Goal: Task Accomplishment & Management: Manage account settings

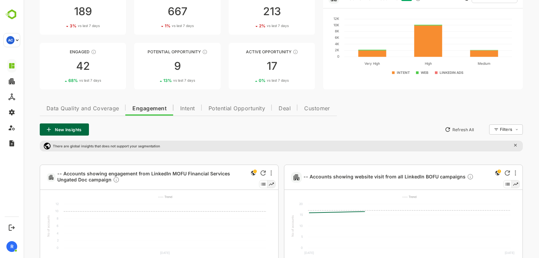
scroll to position [52, 0]
click at [272, 172] on div at bounding box center [271, 173] width 8 height 8
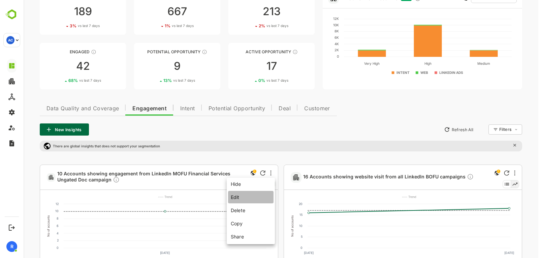
click at [249, 195] on li "Edit" at bounding box center [250, 197] width 45 height 12
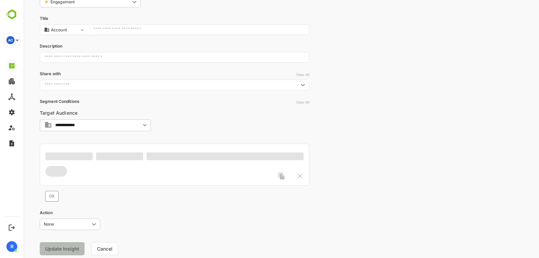
type input "**********"
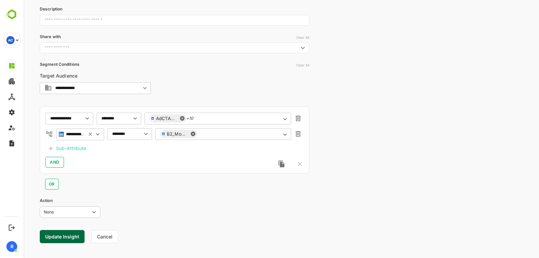
scroll to position [89, 0]
click at [207, 114] on div "AdCTAClick +10 ​" at bounding box center [217, 118] width 146 height 12
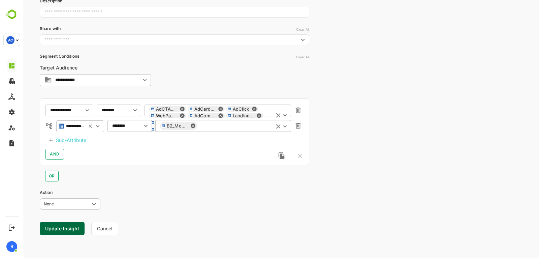
click at [236, 127] on input "text" at bounding box center [233, 125] width 72 height 5
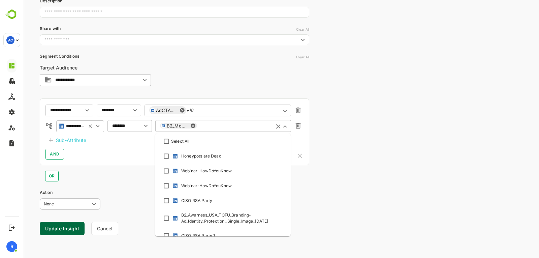
scroll to position [3052, 0]
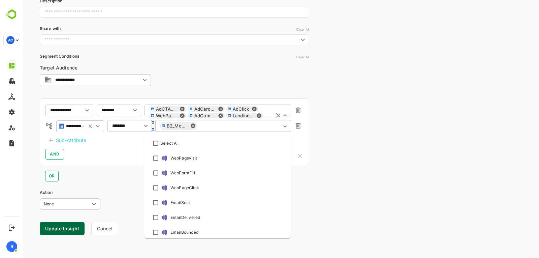
click at [244, 110] on div "AdCTAClick AdCardClick AdClick WebPageVisit AdComments LandingPageVisit AdLikes…" at bounding box center [217, 119] width 146 height 30
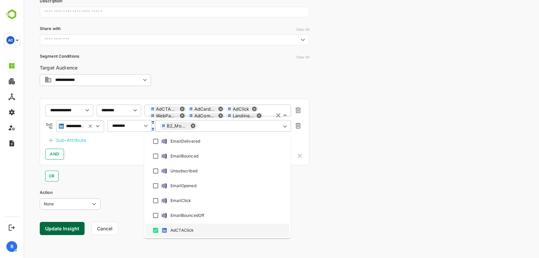
scroll to position [0, 0]
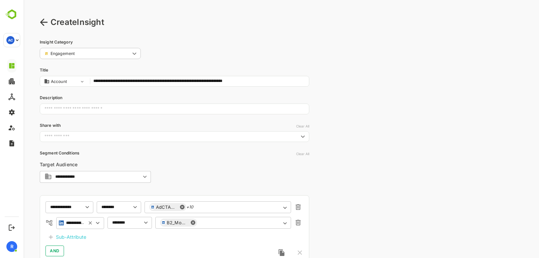
click at [47, 26] on icon at bounding box center [44, 22] width 8 height 8
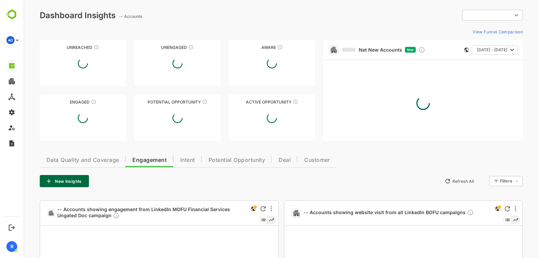
type input "**********"
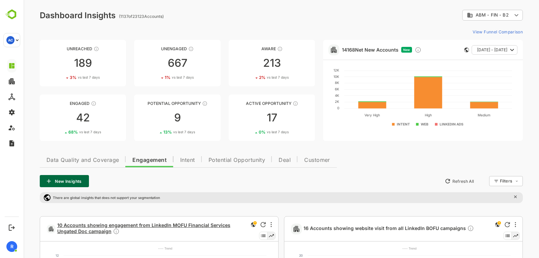
click at [120, 227] on span "10 Accounts showing engagement from LinkedIn MOFU Financial Services Ungated Do…" at bounding box center [151, 228] width 189 height 13
